Goal: Task Accomplishment & Management: Use online tool/utility

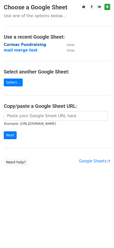
click at [20, 43] on strong "Cormac Fundraising" at bounding box center [25, 44] width 42 height 5
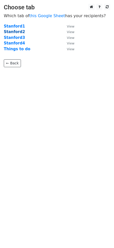
click at [14, 32] on strong "Stanford2" at bounding box center [14, 32] width 21 height 5
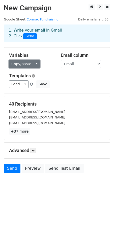
click at [29, 64] on link "Copy/paste..." at bounding box center [24, 64] width 31 height 8
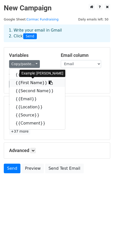
click at [28, 83] on link "{{First Name}}" at bounding box center [37, 83] width 56 height 8
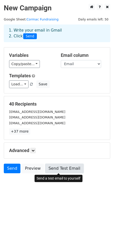
click at [67, 171] on link "Send Test Email" at bounding box center [64, 169] width 38 height 10
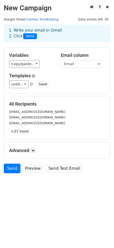
click at [42, 19] on link "Cormac Fundraising" at bounding box center [43, 19] width 32 height 4
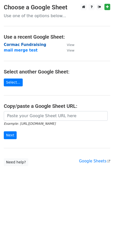
click at [24, 45] on strong "Cormac Fundraising" at bounding box center [25, 44] width 42 height 5
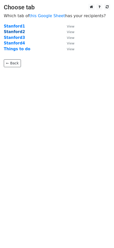
click at [14, 31] on strong "Stanford2" at bounding box center [14, 32] width 21 height 5
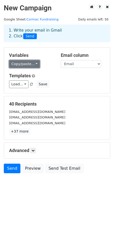
click at [31, 64] on link "Copy/paste..." at bounding box center [24, 64] width 31 height 8
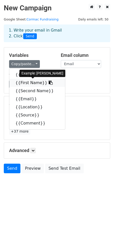
click at [49, 83] on icon at bounding box center [51, 83] width 4 height 4
